Goal: Task Accomplishment & Management: Complete application form

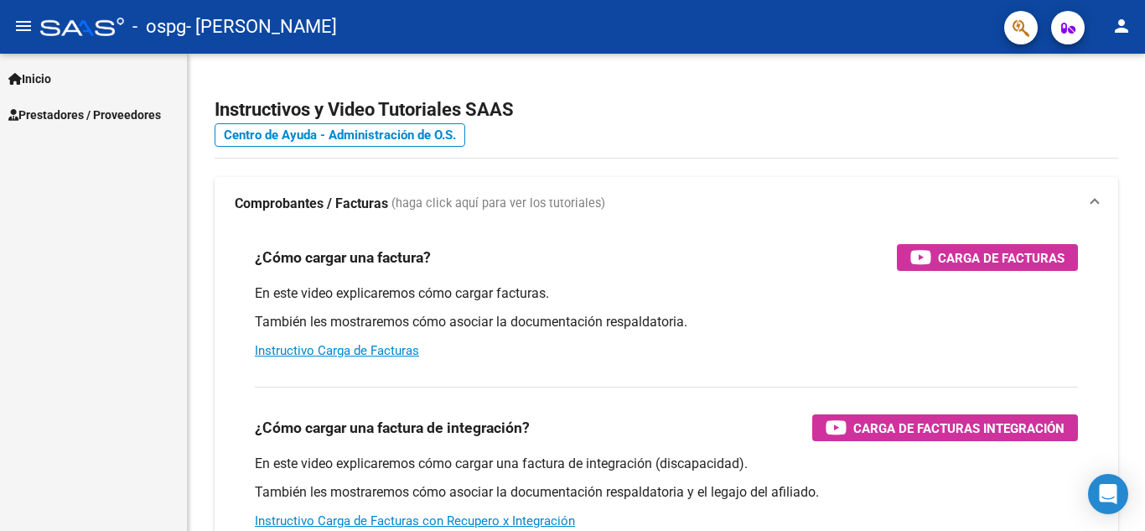
click at [51, 117] on span "Prestadores / Proveedores" at bounding box center [84, 115] width 153 height 18
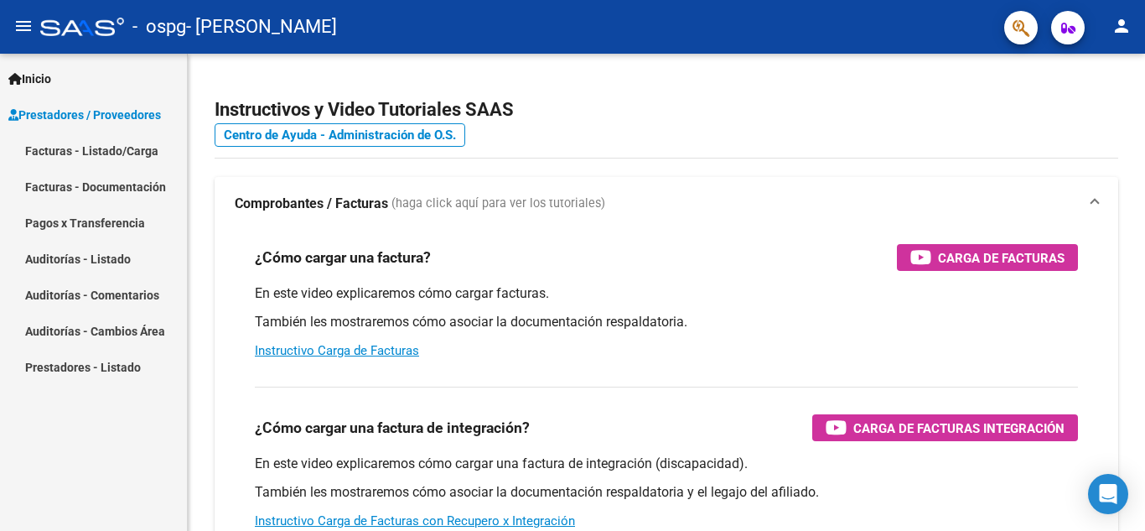
click at [92, 150] on link "Facturas - Listado/Carga" at bounding box center [93, 150] width 187 height 36
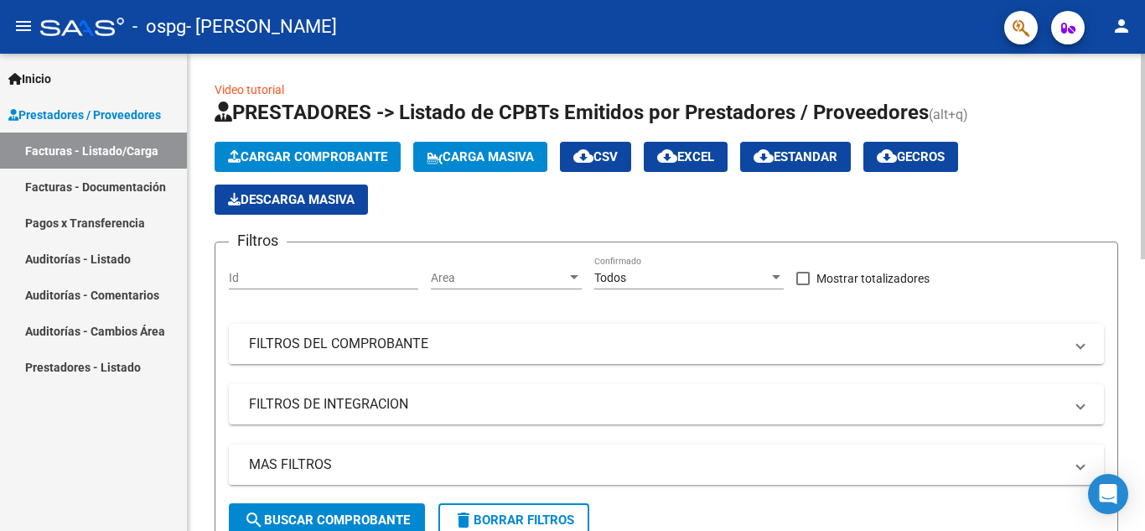
click at [361, 164] on button "Cargar Comprobante" at bounding box center [308, 157] width 186 height 30
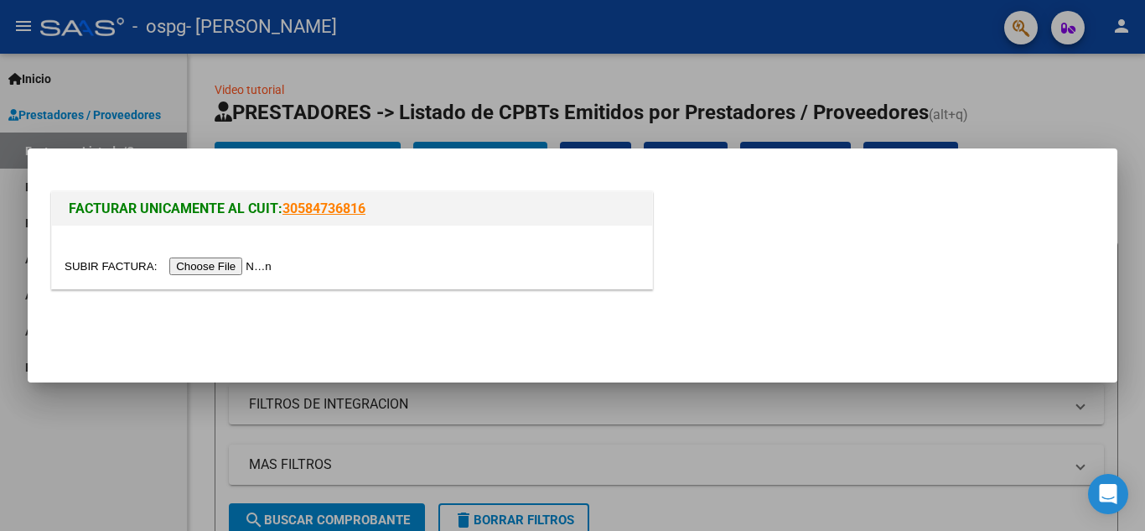
click at [253, 261] on input "file" at bounding box center [171, 266] width 212 height 18
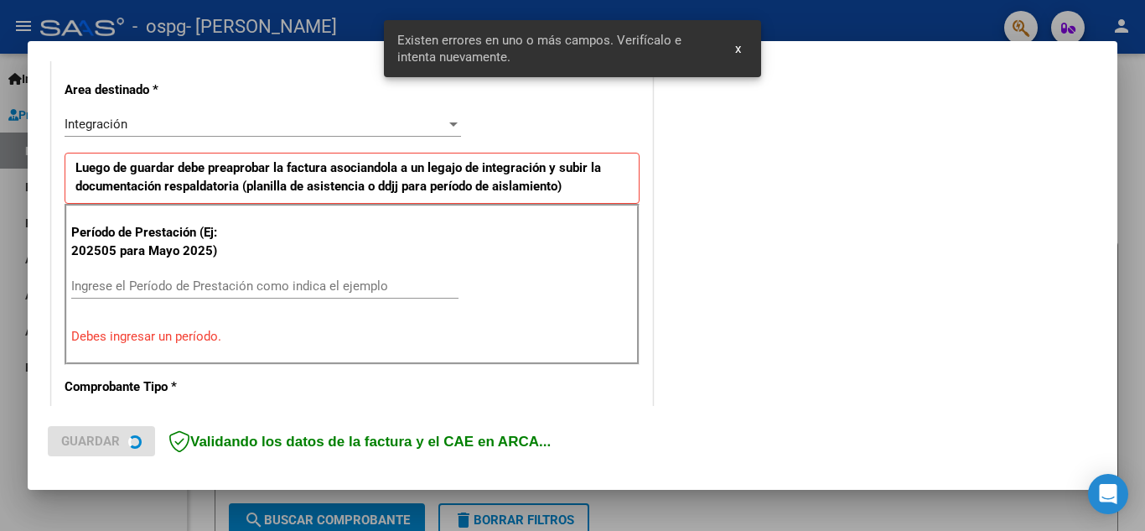
scroll to position [380, 0]
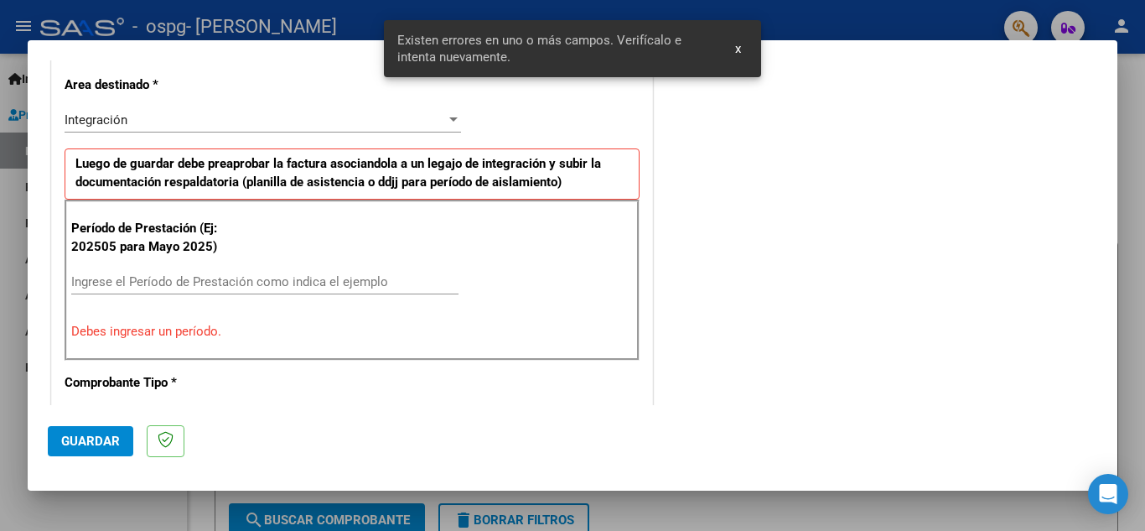
click at [258, 272] on div "Ingrese el Período de Prestación como indica el ejemplo" at bounding box center [264, 281] width 387 height 25
click at [221, 330] on p "Debes ingresar un período." at bounding box center [352, 331] width 562 height 19
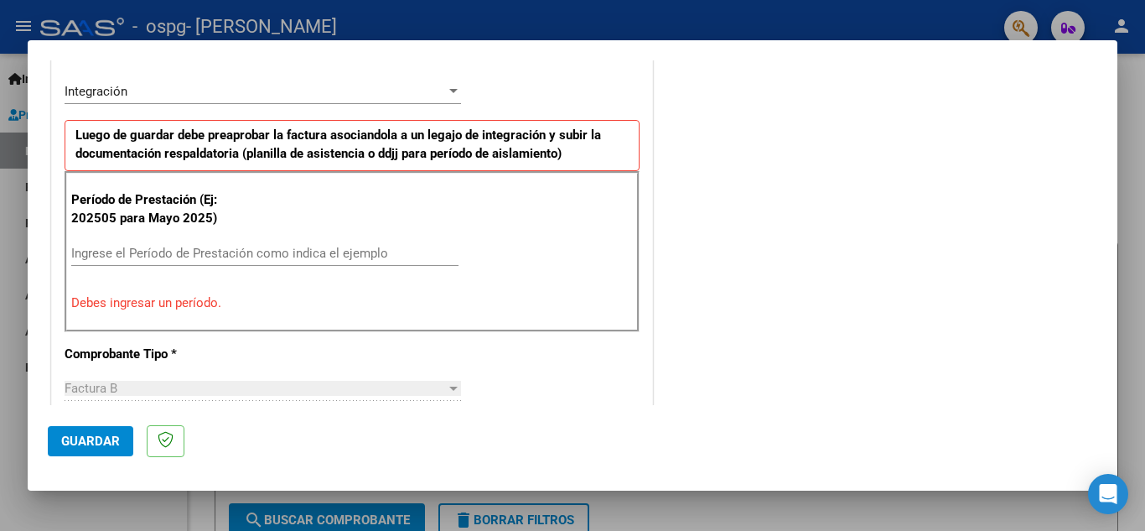
scroll to position [503, 0]
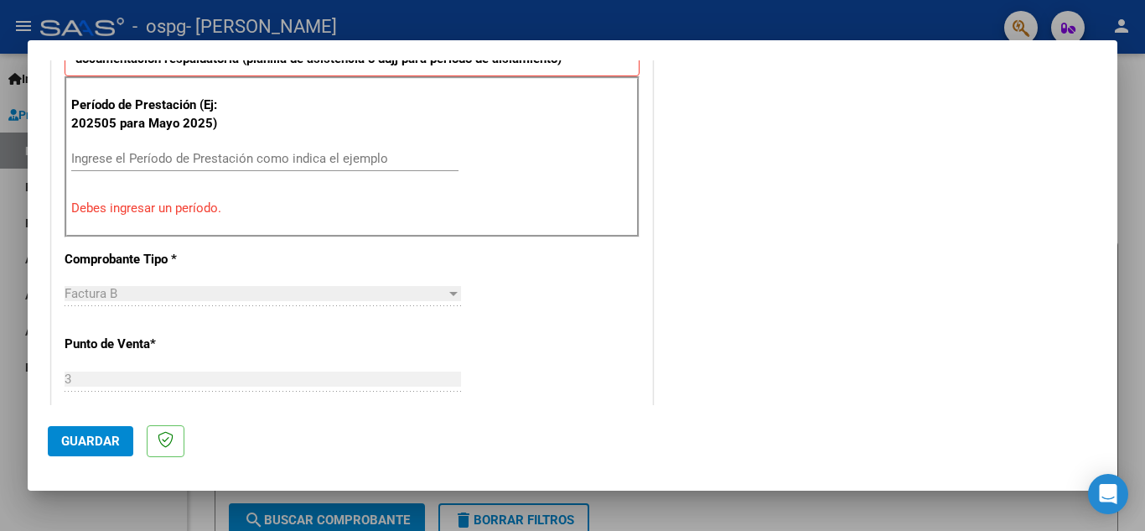
drag, startPoint x: 329, startPoint y: 148, endPoint x: 327, endPoint y: 158, distance: 11.2
click at [329, 152] on div "Ingrese el Período de Prestación como indica el ejemplo" at bounding box center [264, 158] width 387 height 25
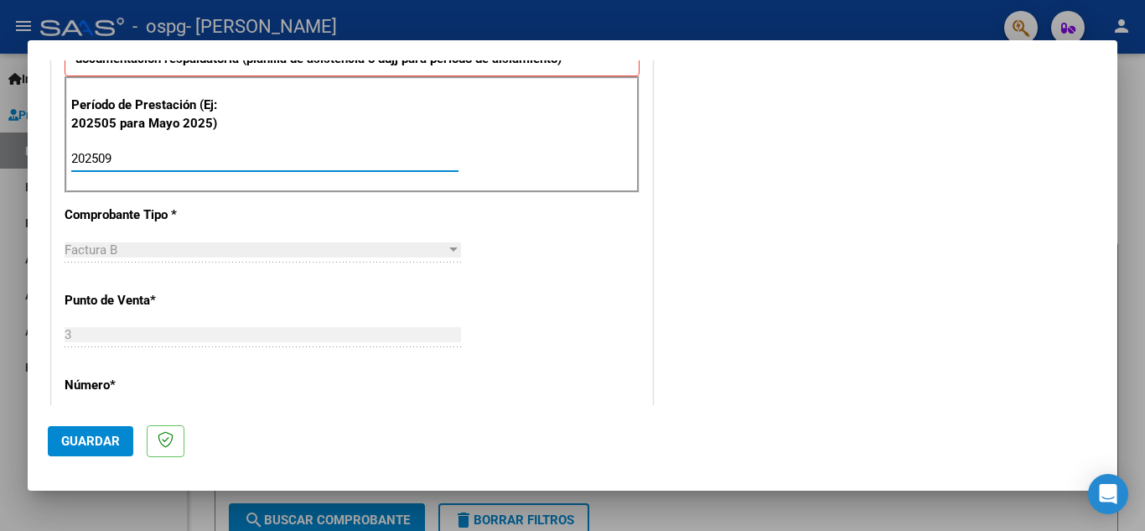
type input "202509"
click at [690, 287] on div "COMENTARIOS Comentarios del Prestador / Gerenciador:" at bounding box center [876, 304] width 441 height 1457
click at [98, 437] on span "Guardar" at bounding box center [90, 440] width 59 height 15
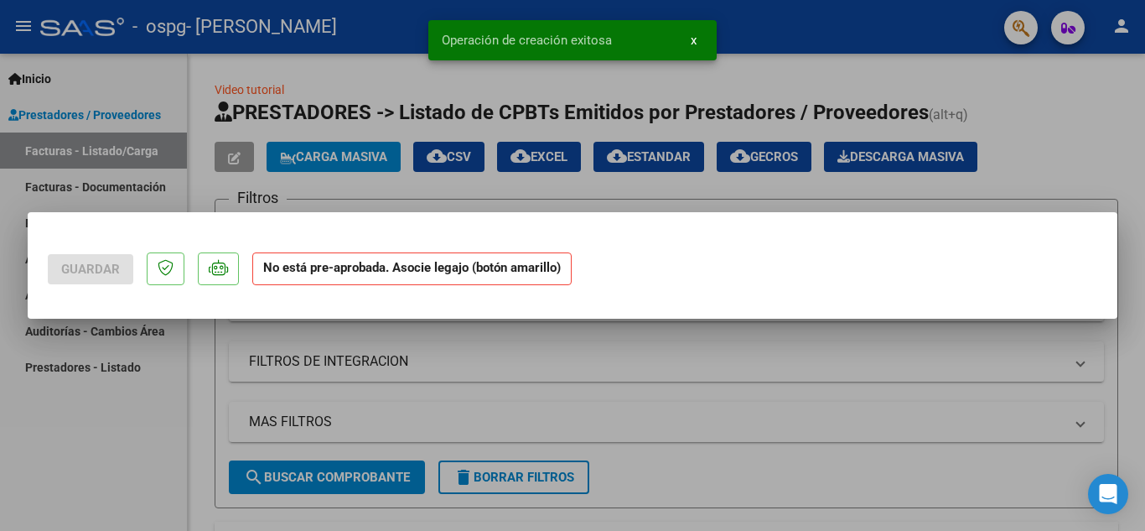
scroll to position [0, 0]
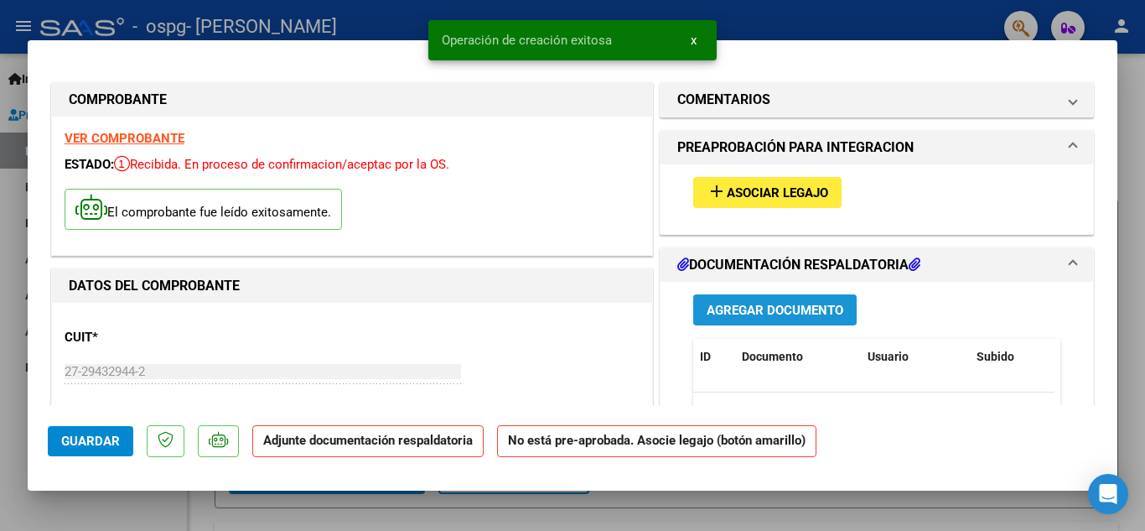
click at [755, 306] on span "Agregar Documento" at bounding box center [774, 310] width 137 height 15
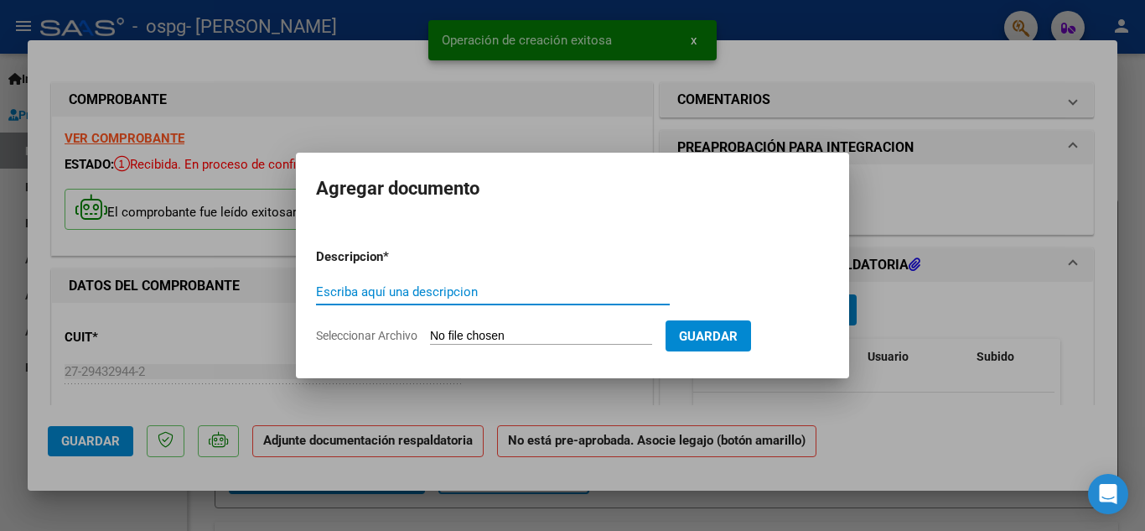
click at [406, 287] on input "Escriba aquí una descripcion" at bounding box center [493, 291] width 354 height 15
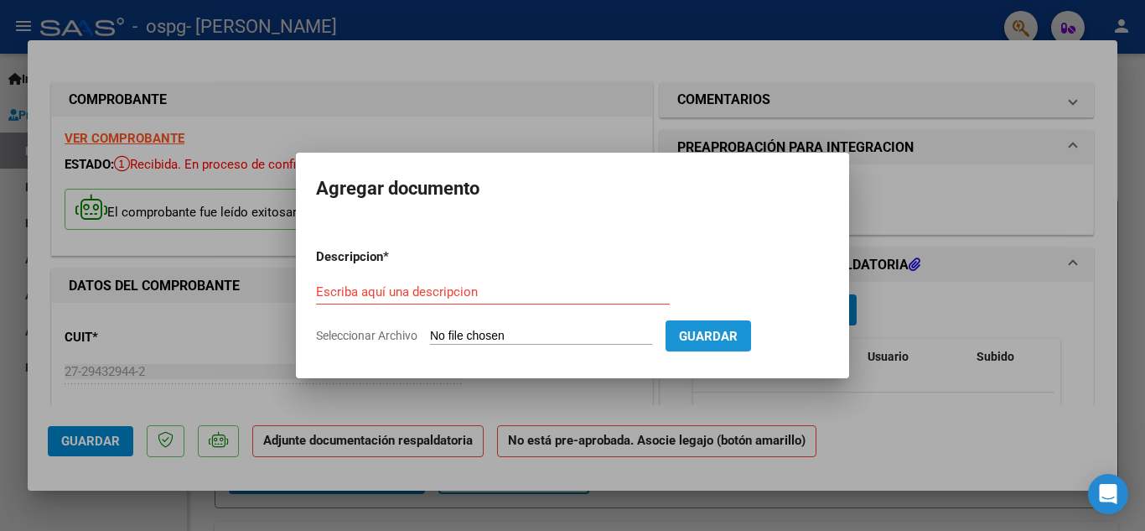
click at [738, 341] on span "Guardar" at bounding box center [708, 336] width 59 height 15
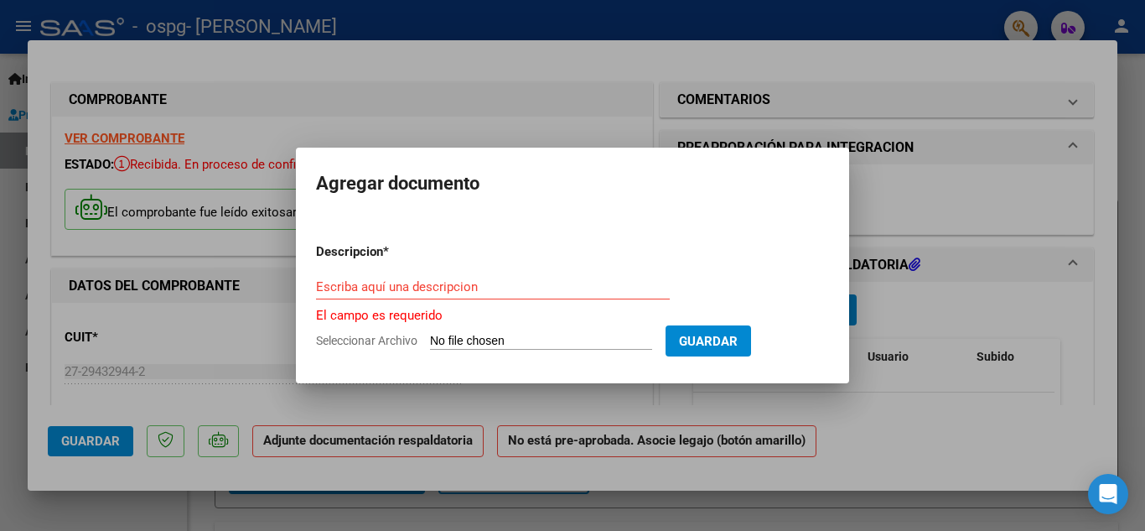
click at [427, 290] on input "Escriba aquí una descripcion" at bounding box center [493, 286] width 354 height 15
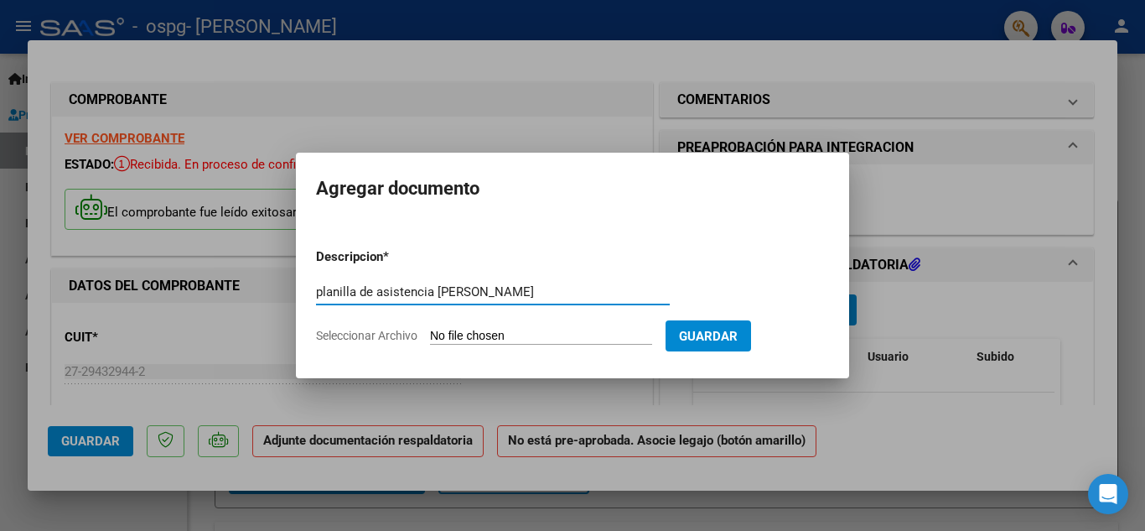
type input "planilla de asistencia [PERSON_NAME]"
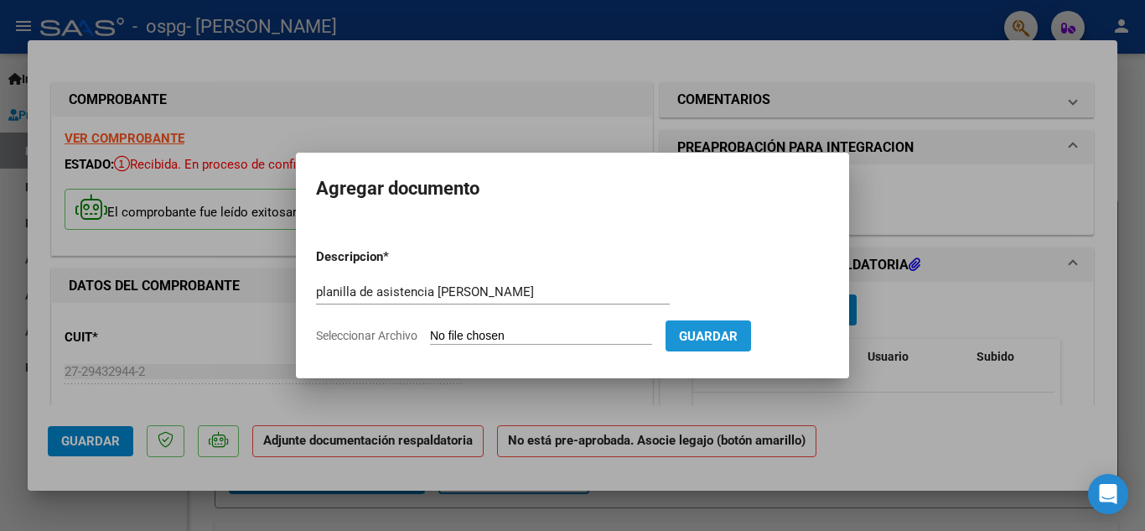
click at [751, 344] on button "Guardar" at bounding box center [707, 335] width 85 height 31
click at [589, 331] on input "Seleccionar Archivo" at bounding box center [541, 337] width 222 height 16
type input "C:\fakepath\Planilla de asistencia Septiembre [PERSON_NAME].pdf"
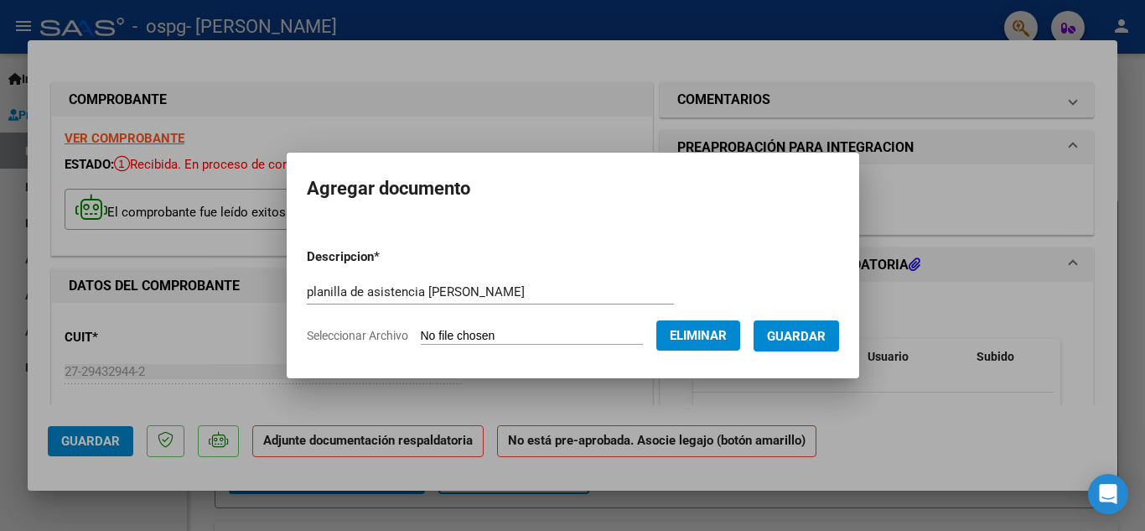
click at [817, 339] on span "Guardar" at bounding box center [796, 336] width 59 height 15
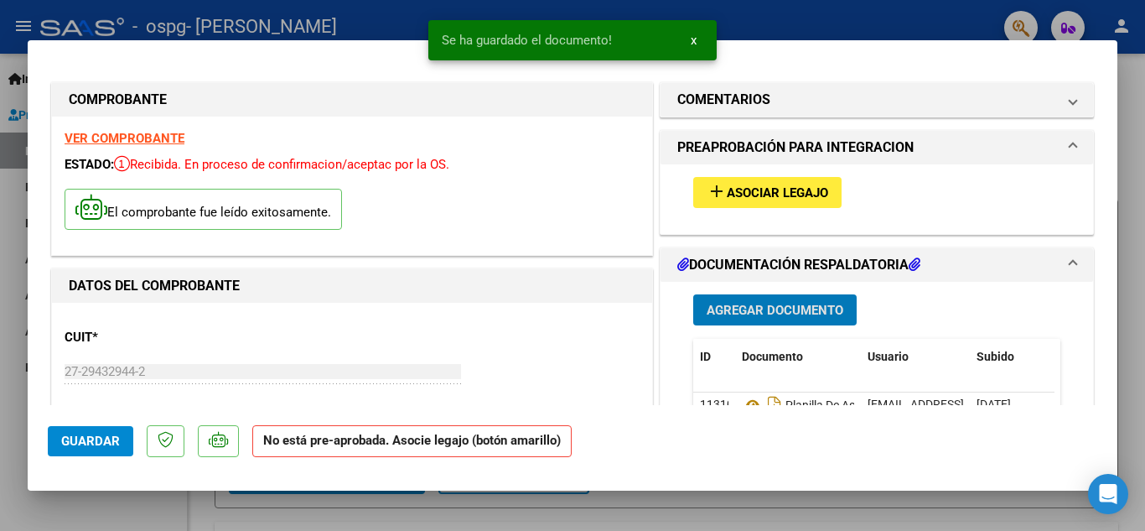
click at [800, 188] on span "Asociar Legajo" at bounding box center [777, 192] width 101 height 15
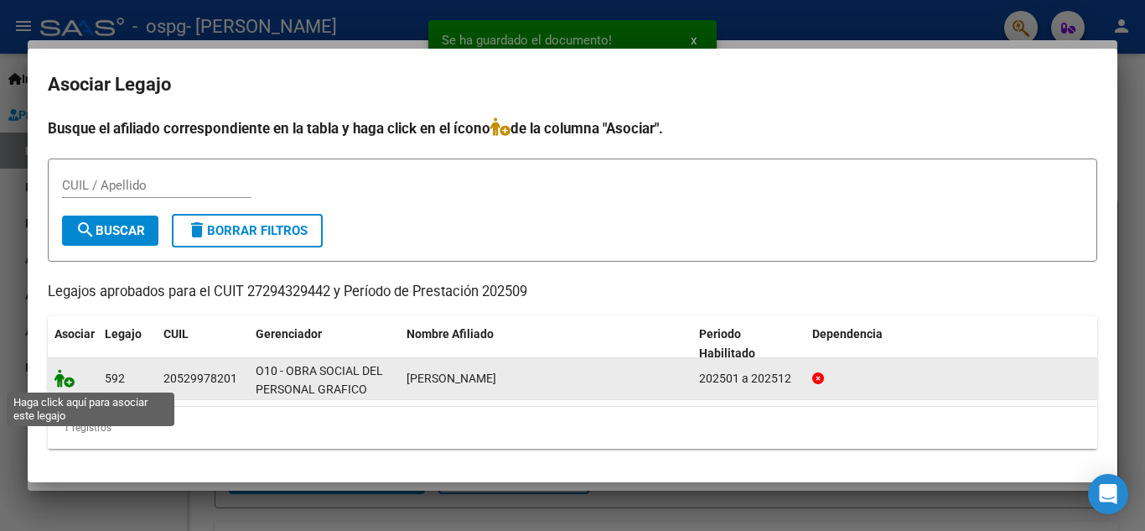
click at [70, 383] on icon at bounding box center [64, 378] width 20 height 18
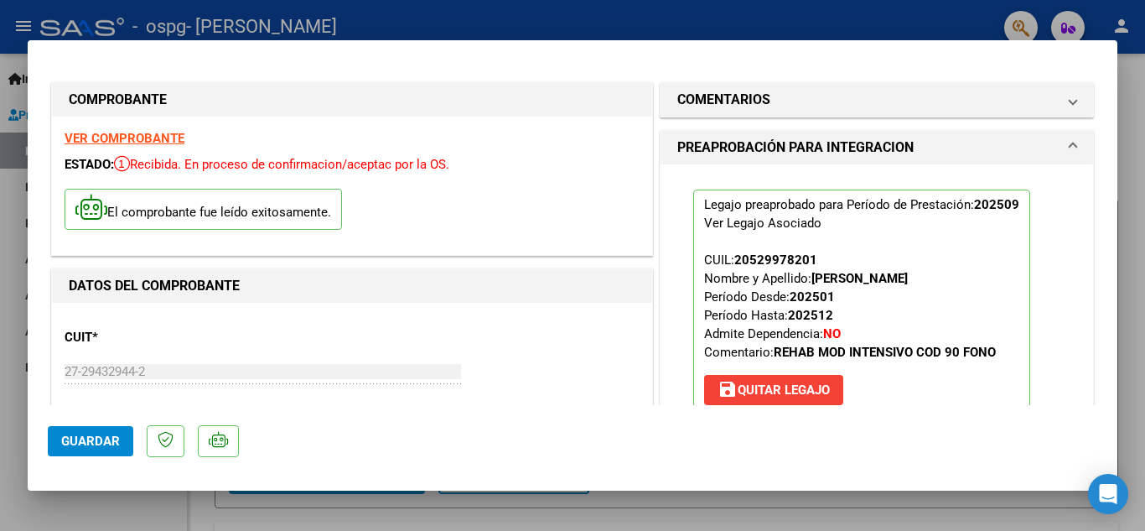
scroll to position [112, 0]
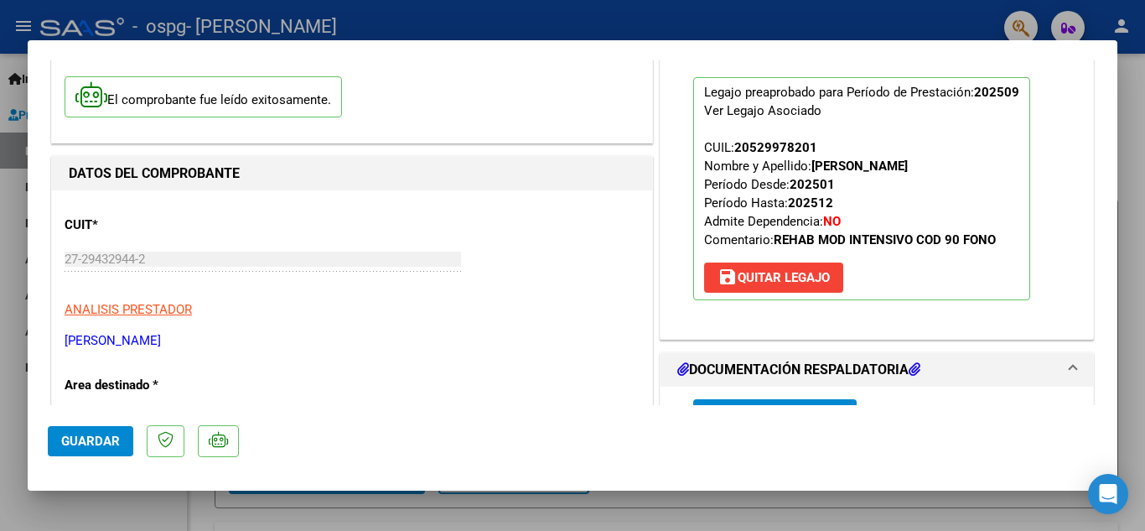
click at [86, 445] on span "Guardar" at bounding box center [90, 440] width 59 height 15
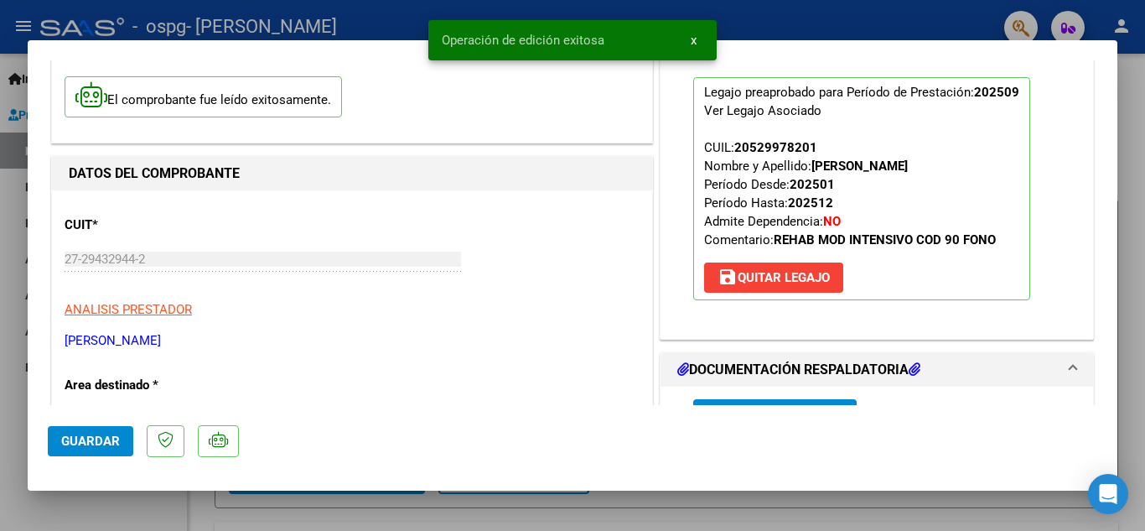
click at [106, 437] on span "Guardar" at bounding box center [90, 440] width 59 height 15
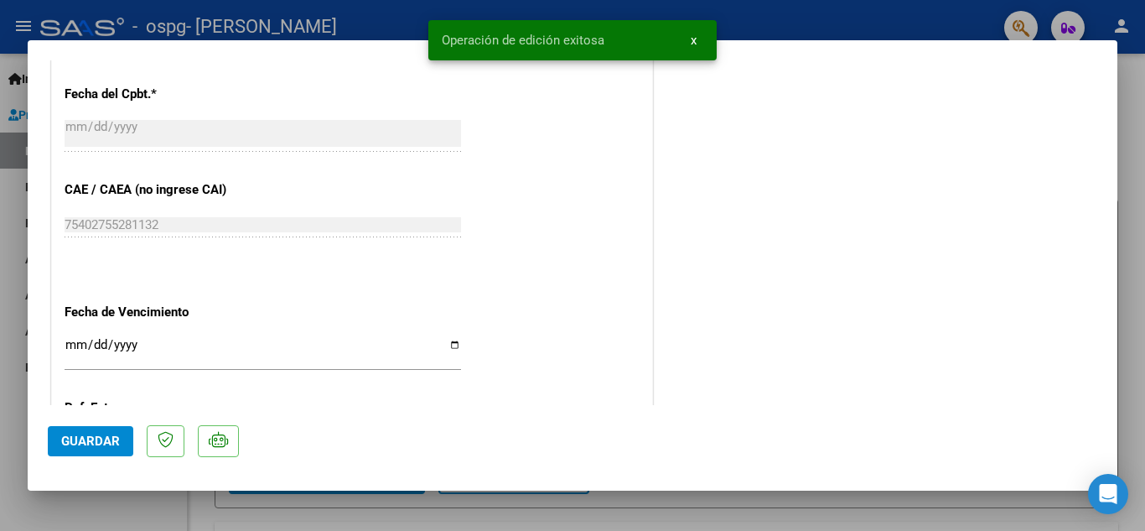
scroll to position [1156, 0]
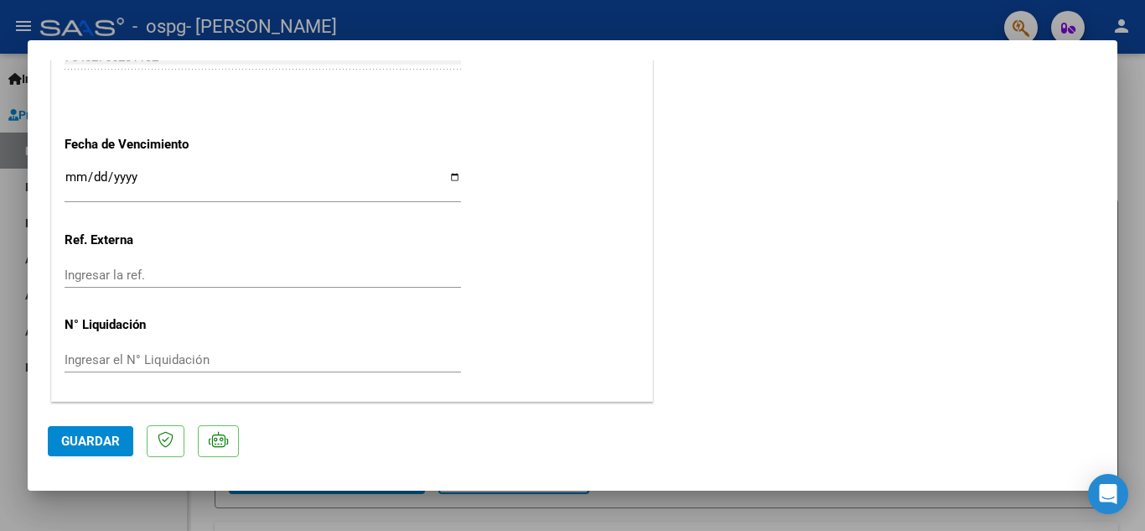
click at [759, 18] on div at bounding box center [572, 265] width 1145 height 531
type input "$ 0,00"
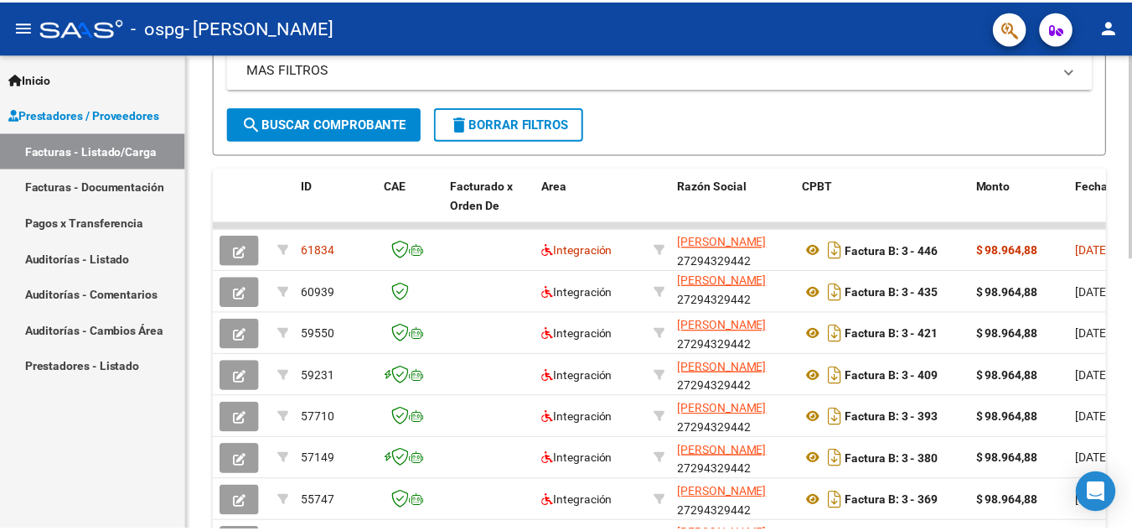
scroll to position [503, 0]
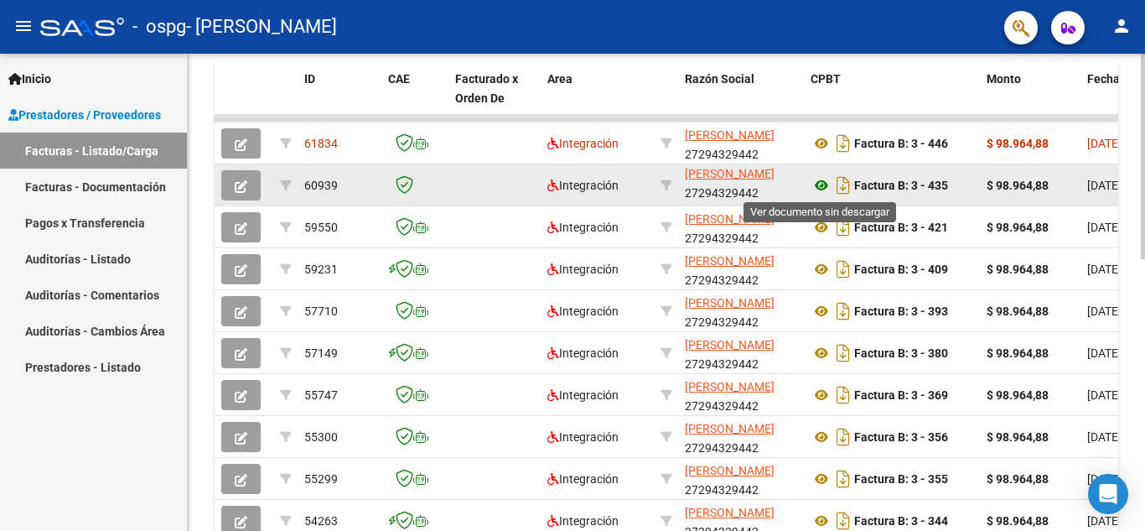
click at [820, 183] on icon at bounding box center [821, 185] width 22 height 20
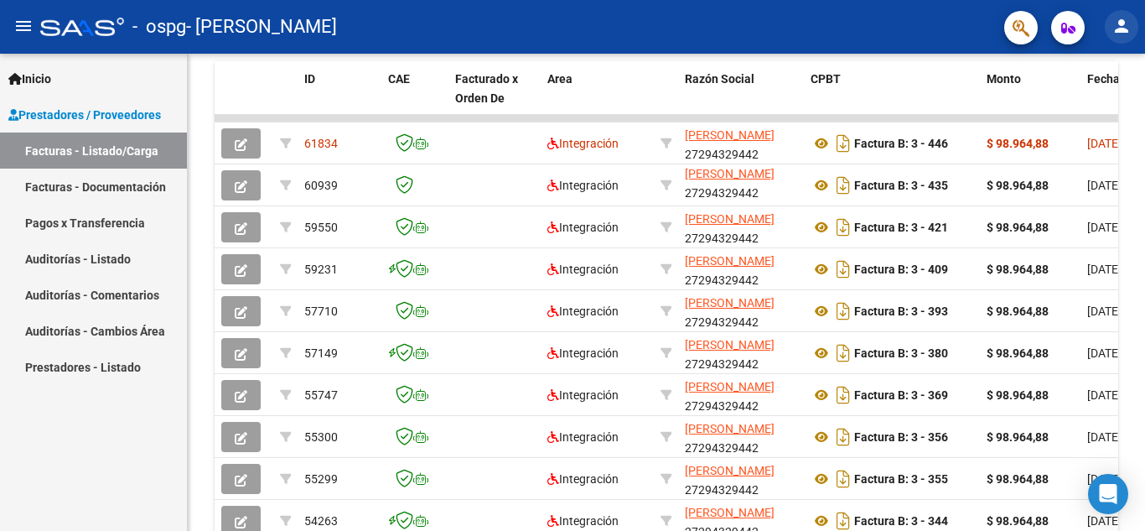
click at [1121, 29] on mat-icon "person" at bounding box center [1121, 26] width 20 height 20
click at [1091, 109] on button "exit_to_app Salir" at bounding box center [1087, 111] width 102 height 40
